Goal: Information Seeking & Learning: Learn about a topic

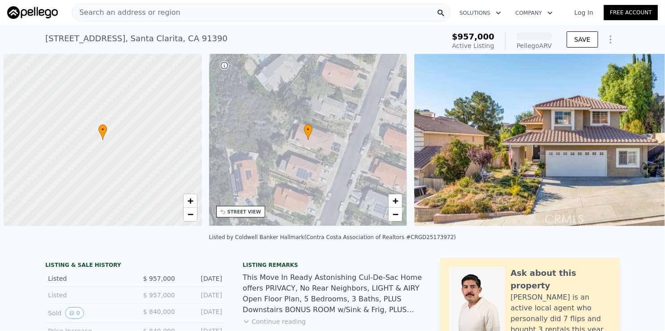
scroll to position [0, 4]
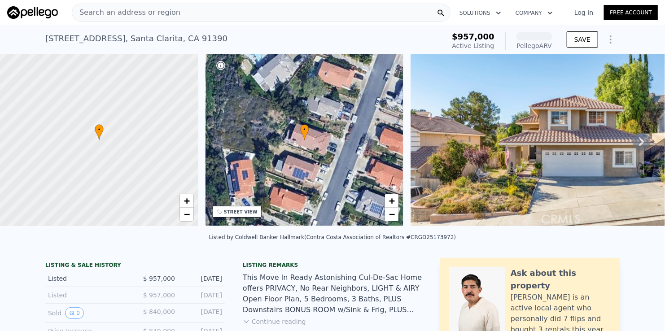
click at [163, 13] on span "Search an address or region" at bounding box center [126, 12] width 108 height 11
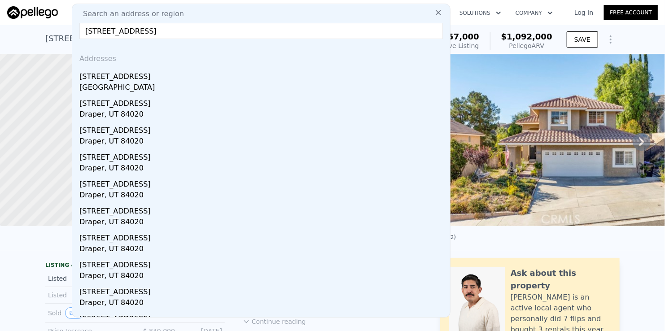
click at [205, 33] on input "[STREET_ADDRESS]" at bounding box center [260, 31] width 363 height 16
type input "[STREET_ADDRESS]"
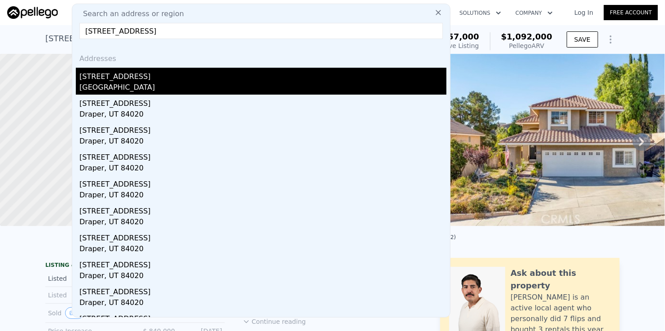
click at [130, 84] on div "[GEOGRAPHIC_DATA]" at bounding box center [262, 88] width 367 height 13
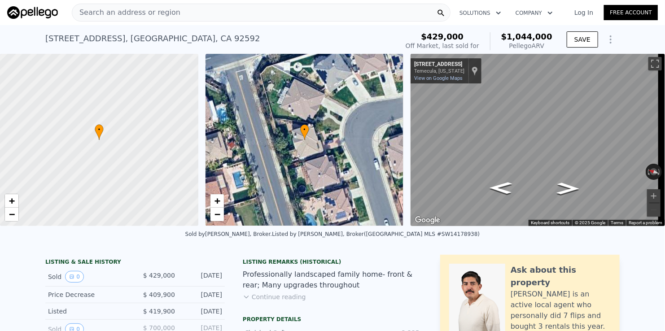
drag, startPoint x: 341, startPoint y: 48, endPoint x: 355, endPoint y: 48, distance: 13.9
click at [341, 48] on div "[STREET_ADDRESS] Sold [DATE] for $429k (~ARV $1.044m )" at bounding box center [219, 41] width 349 height 25
drag, startPoint x: 509, startPoint y: 35, endPoint x: 550, endPoint y: 40, distance: 40.7
click at [550, 40] on div "$1,044,000 Pellego ARV" at bounding box center [521, 41] width 62 height 18
copy span "$1,044,000"
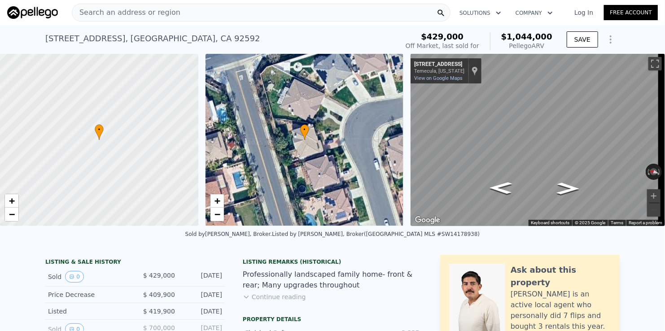
click at [329, 39] on div "[STREET_ADDRESS] Sold [DATE] for $429k (~ARV $1.044m )" at bounding box center [219, 41] width 349 height 25
click at [357, 36] on div "[STREET_ADDRESS] Sold [DATE] for $429k (~ARV $1.044m )" at bounding box center [219, 41] width 349 height 25
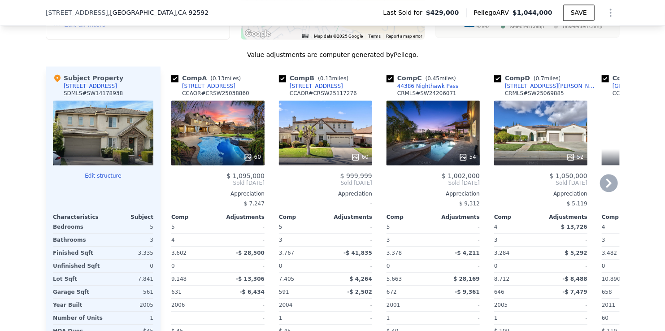
scroll to position [849, 0]
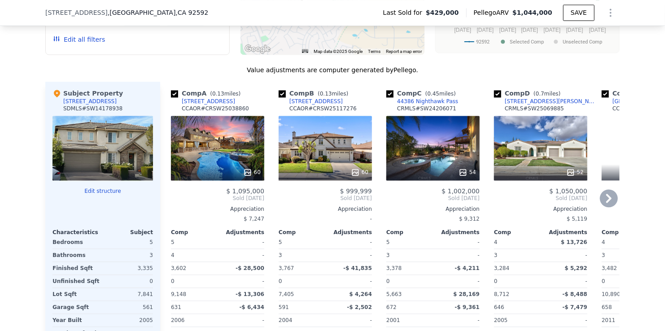
click at [201, 105] on div "[STREET_ADDRESS]" at bounding box center [208, 101] width 53 height 7
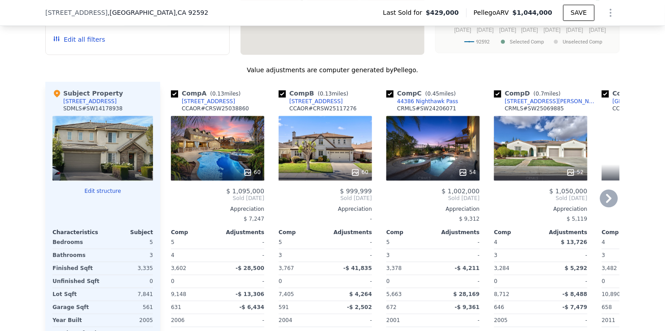
click at [299, 105] on div "[STREET_ADDRESS]" at bounding box center [315, 101] width 53 height 7
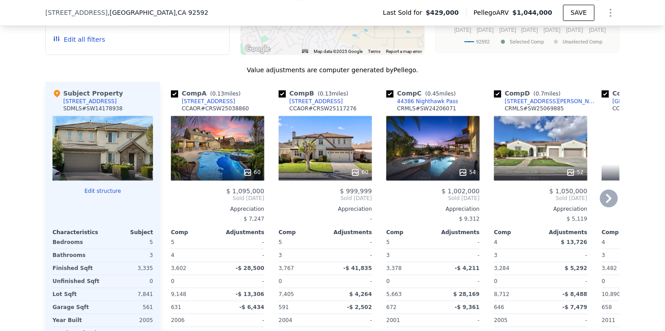
click at [415, 105] on div "44386 Nighthawk Pass" at bounding box center [427, 101] width 61 height 7
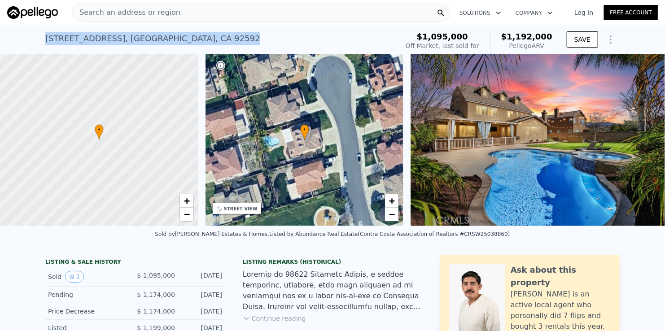
drag, startPoint x: 39, startPoint y: 38, endPoint x: 228, endPoint y: 39, distance: 188.4
click at [228, 39] on div "43915 Bluewood Cir , Riverside County , CA 92592 Sold Apr 2025 for $1.095m (~AR…" at bounding box center [332, 39] width 665 height 29
copy div "43915 Bluewood Cir , Riverside County , CA 92592"
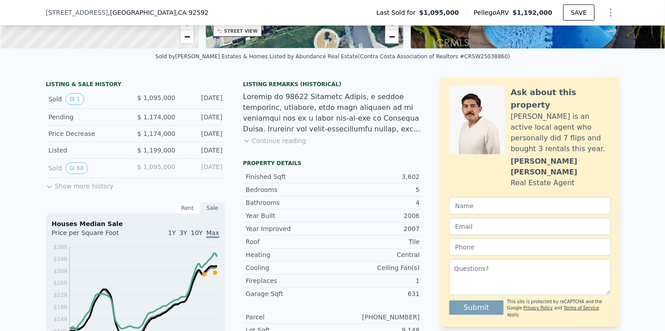
scroll to position [176, 0]
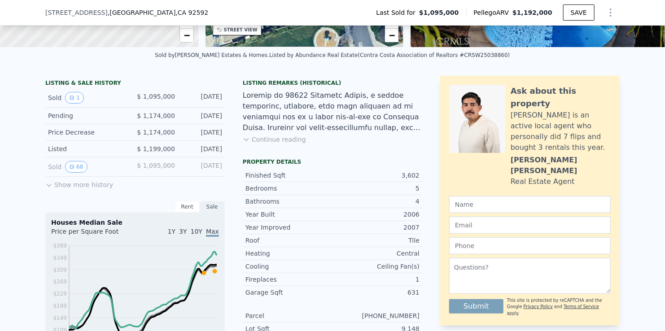
click at [5, 179] on div "LISTING & SALE HISTORY Sold 1 $ 1,095,000 Apr 27, 2025 Pending $ 1,174,000 Mar …" at bounding box center [332, 326] width 665 height 515
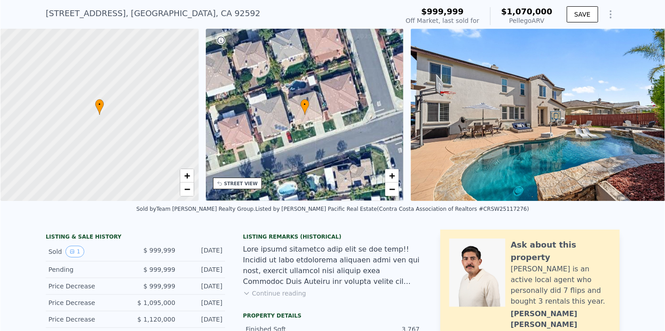
scroll to position [3, 0]
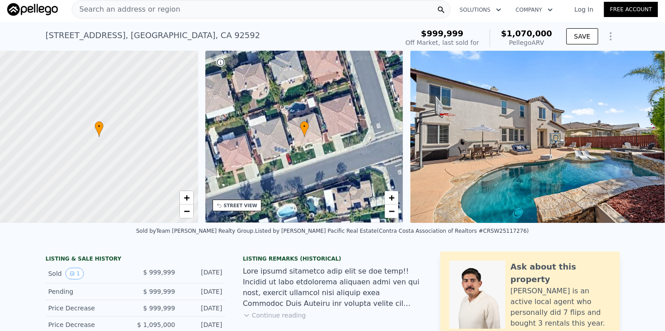
click at [350, 40] on div "34032 Temecula Creek Rd , Riverside County , CA 92592 Sold Sep 2025 for $999,99…" at bounding box center [220, 38] width 349 height 25
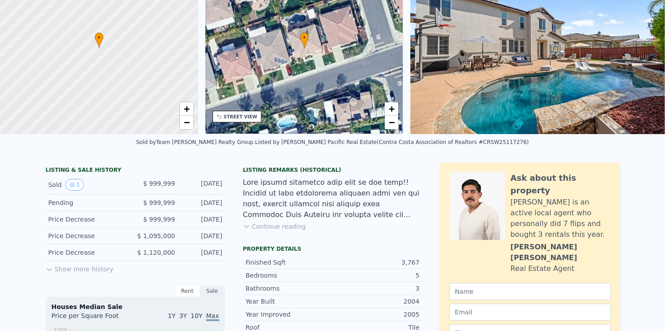
scroll to position [0, 0]
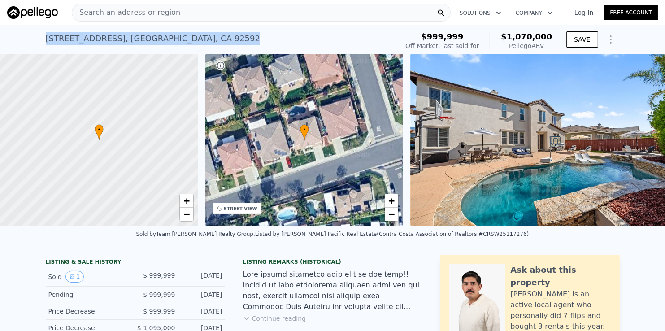
drag, startPoint x: 39, startPoint y: 34, endPoint x: 248, endPoint y: 46, distance: 208.5
click at [248, 46] on div "34032 Temecula Creek Rd , Riverside County , CA 92592 Sold Sep 2025 for $999,99…" at bounding box center [332, 39] width 665 height 29
copy div "34032 Temecula Creek Rd , Riverside County , CA 92592"
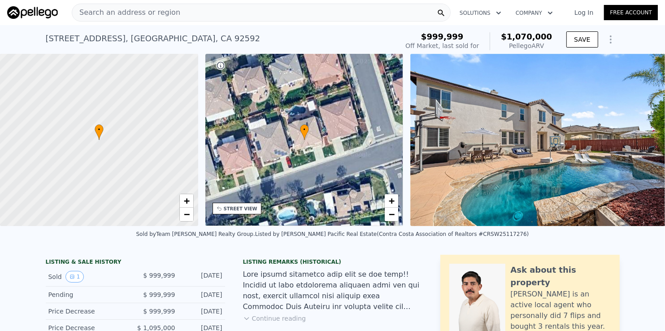
click at [100, 248] on div "Sold by Team Forss Realty Group . Listed by Murrieta Pacific Real Estate (Contr…" at bounding box center [332, 237] width 665 height 22
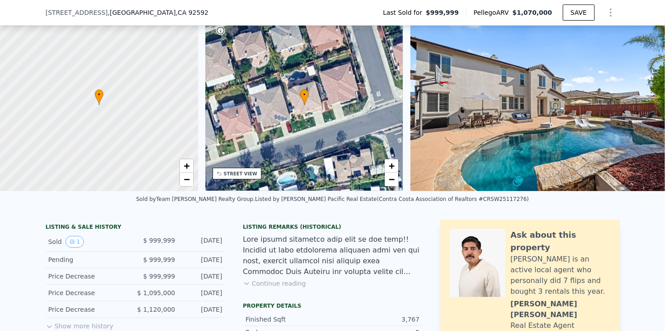
scroll to position [86, 0]
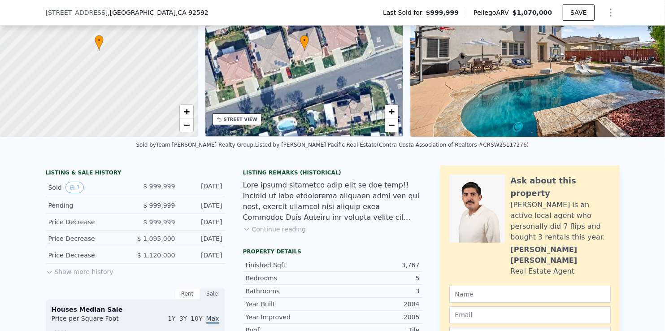
drag, startPoint x: 186, startPoint y: 191, endPoint x: 223, endPoint y: 191, distance: 37.2
copy div "Sep 8, 2025"
drag, startPoint x: 144, startPoint y: 192, endPoint x: 175, endPoint y: 192, distance: 31.0
click at [175, 192] on div "Sold 1 $ 999,999 Sep 8, 2025" at bounding box center [135, 187] width 179 height 19
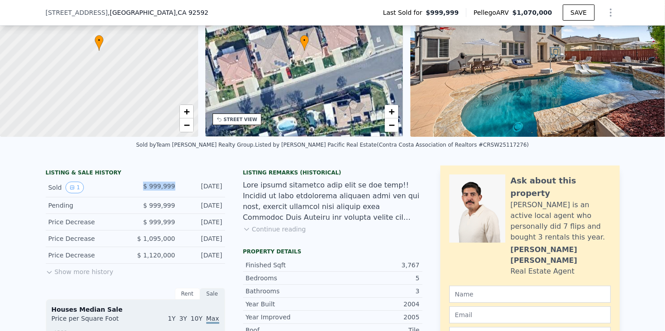
copy span "$ 999,999"
drag, startPoint x: 382, startPoint y: 168, endPoint x: 474, endPoint y: 110, distance: 108.5
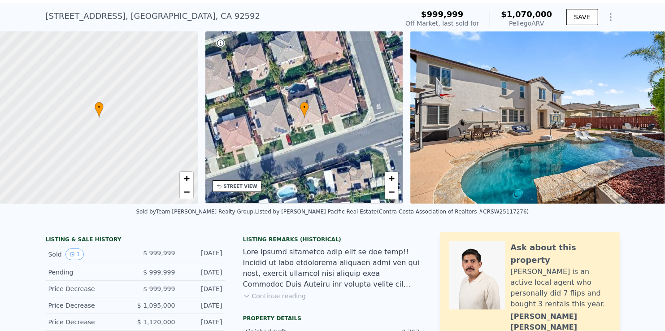
scroll to position [3, 0]
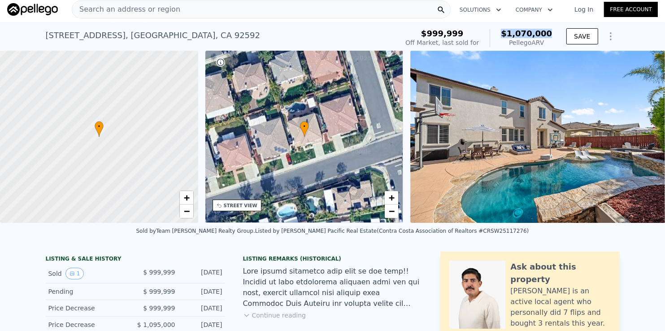
drag, startPoint x: 553, startPoint y: 33, endPoint x: 511, endPoint y: 33, distance: 42.2
click at [511, 33] on div "$999,999 Off Market, last sold for $1,070,000 Pellego ARV" at bounding box center [479, 38] width 154 height 25
copy span "$1,070,000"
click at [338, 41] on div "34032 Temecula Creek Rd , Riverside County , CA 92592 Sold Sep 2025 for $999,99…" at bounding box center [220, 38] width 349 height 25
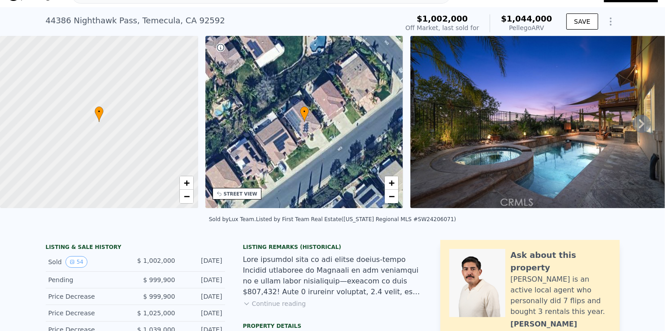
scroll to position [3, 0]
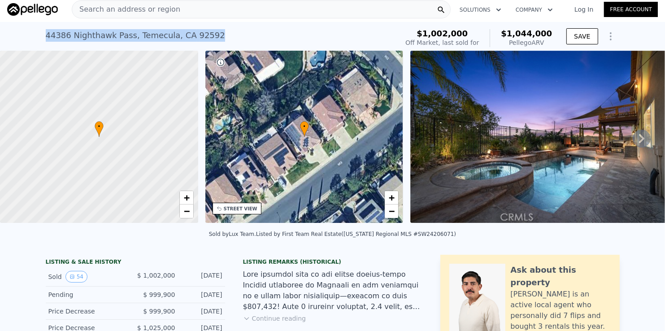
drag, startPoint x: 39, startPoint y: 40, endPoint x: 219, endPoint y: 40, distance: 180.3
click at [219, 40] on div "44386 Nighthawk Pass , Temecula , CA 92592 Sold Feb 2025 for $1.002m (~ARV $1.0…" at bounding box center [332, 36] width 665 height 29
copy div "44386 Nighthawk Pass , Temecula , CA 92592"
drag, startPoint x: 187, startPoint y: 279, endPoint x: 222, endPoint y: 279, distance: 35.4
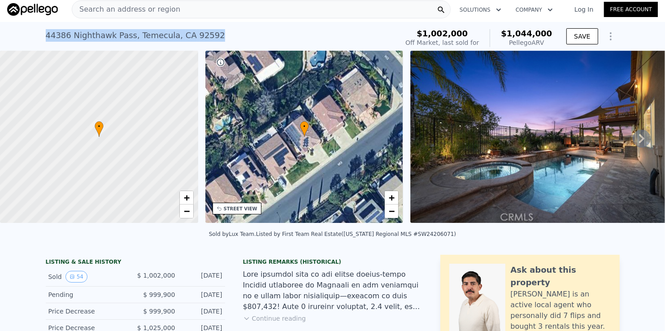
copy div "Feb 5, 2025"
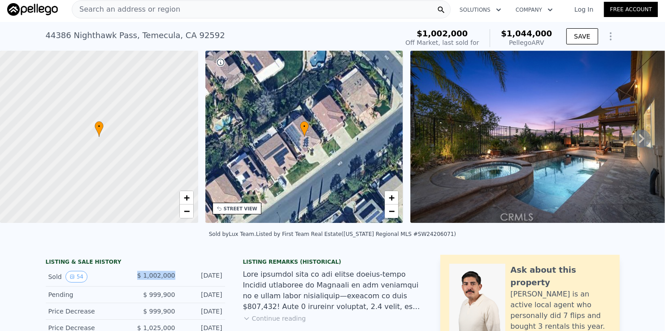
drag, startPoint x: 135, startPoint y: 284, endPoint x: 172, endPoint y: 284, distance: 36.3
click at [172, 284] on div "Sold 54 $ 1,002,000 Feb 5, 2025" at bounding box center [135, 276] width 179 height 19
copy span "$ 1,002,000"
click at [371, 35] on div "44386 Nighthawk Pass , Temecula , CA 92592 Sold Feb 2025 for $1.002m (~ARV $1.0…" at bounding box center [220, 38] width 349 height 25
drag, startPoint x: 507, startPoint y: 33, endPoint x: 551, endPoint y: 37, distance: 44.1
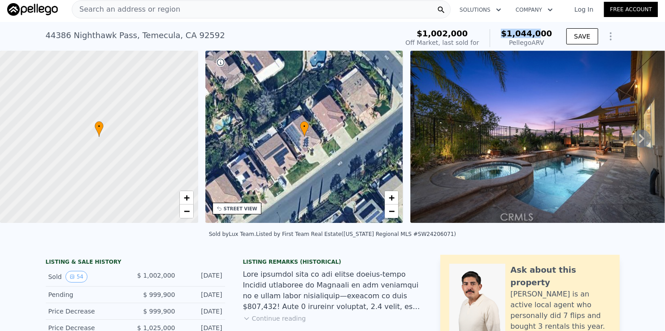
click at [551, 35] on div "$1,002,000 Off Market, last sold for $1,044,000 Pellego ARV" at bounding box center [479, 38] width 154 height 25
copy span "$1,044,000"
